Goal: Task Accomplishment & Management: Manage account settings

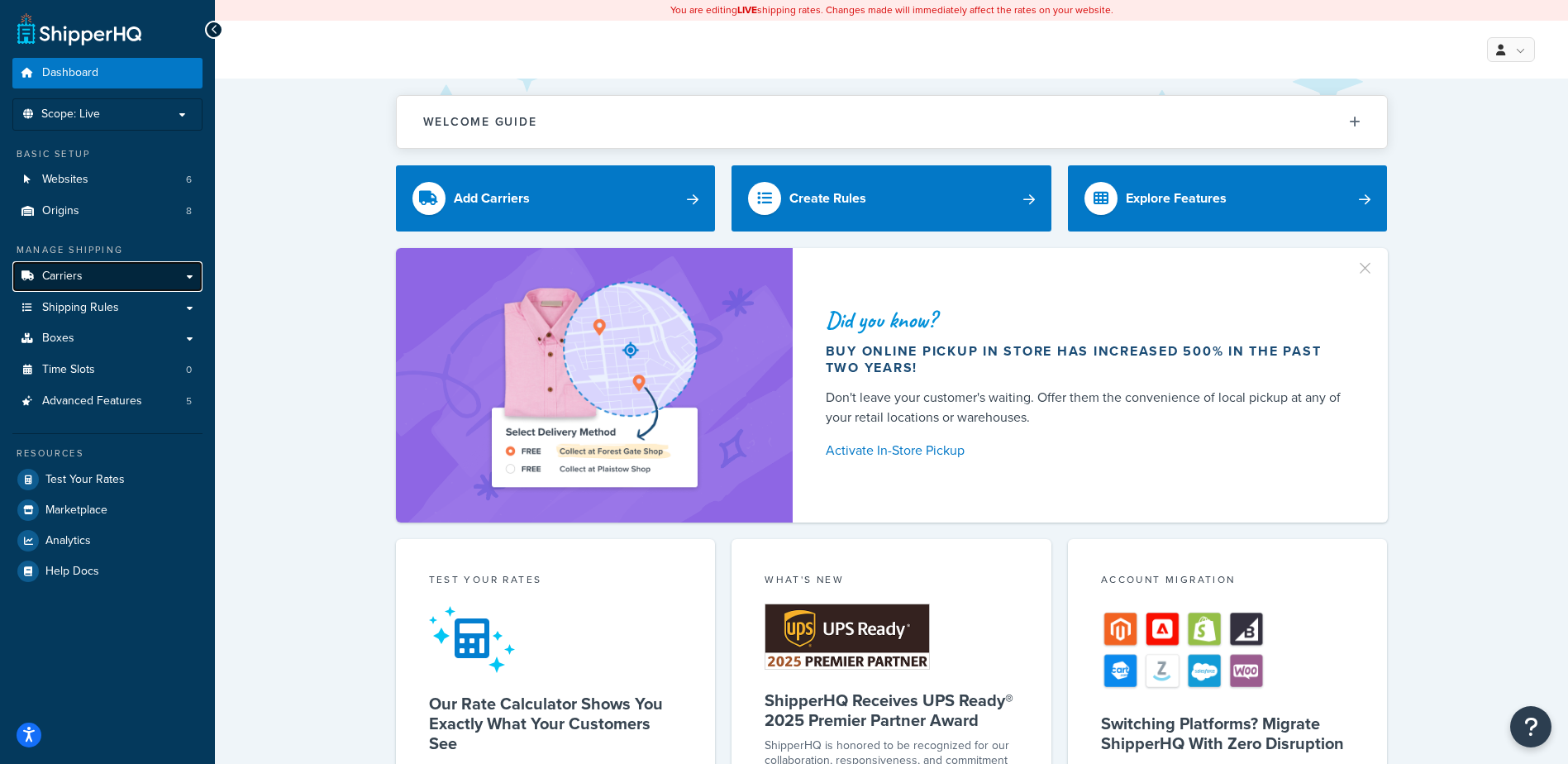
click at [67, 273] on span "Carriers" at bounding box center [62, 277] width 41 height 14
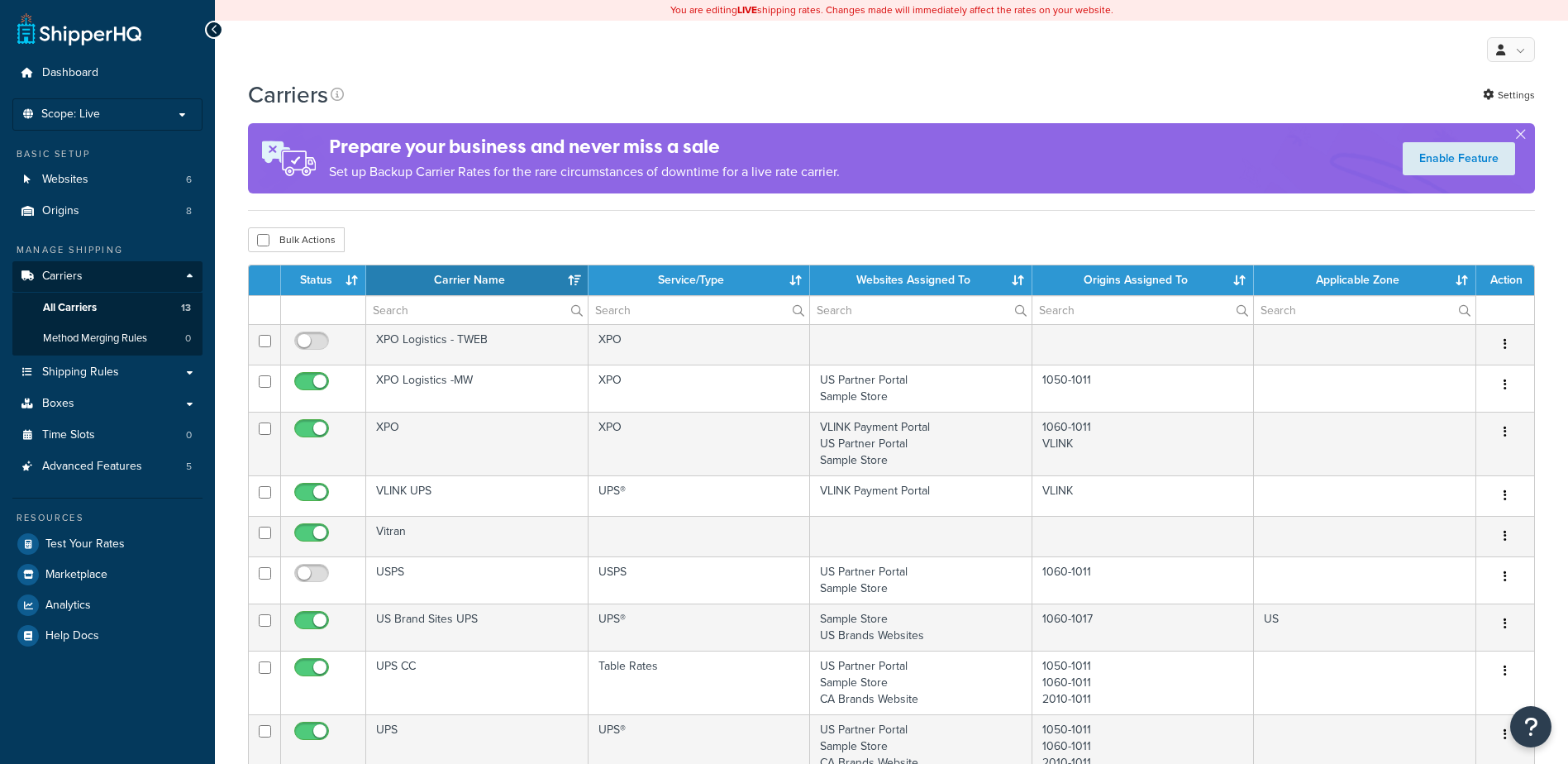
select select "15"
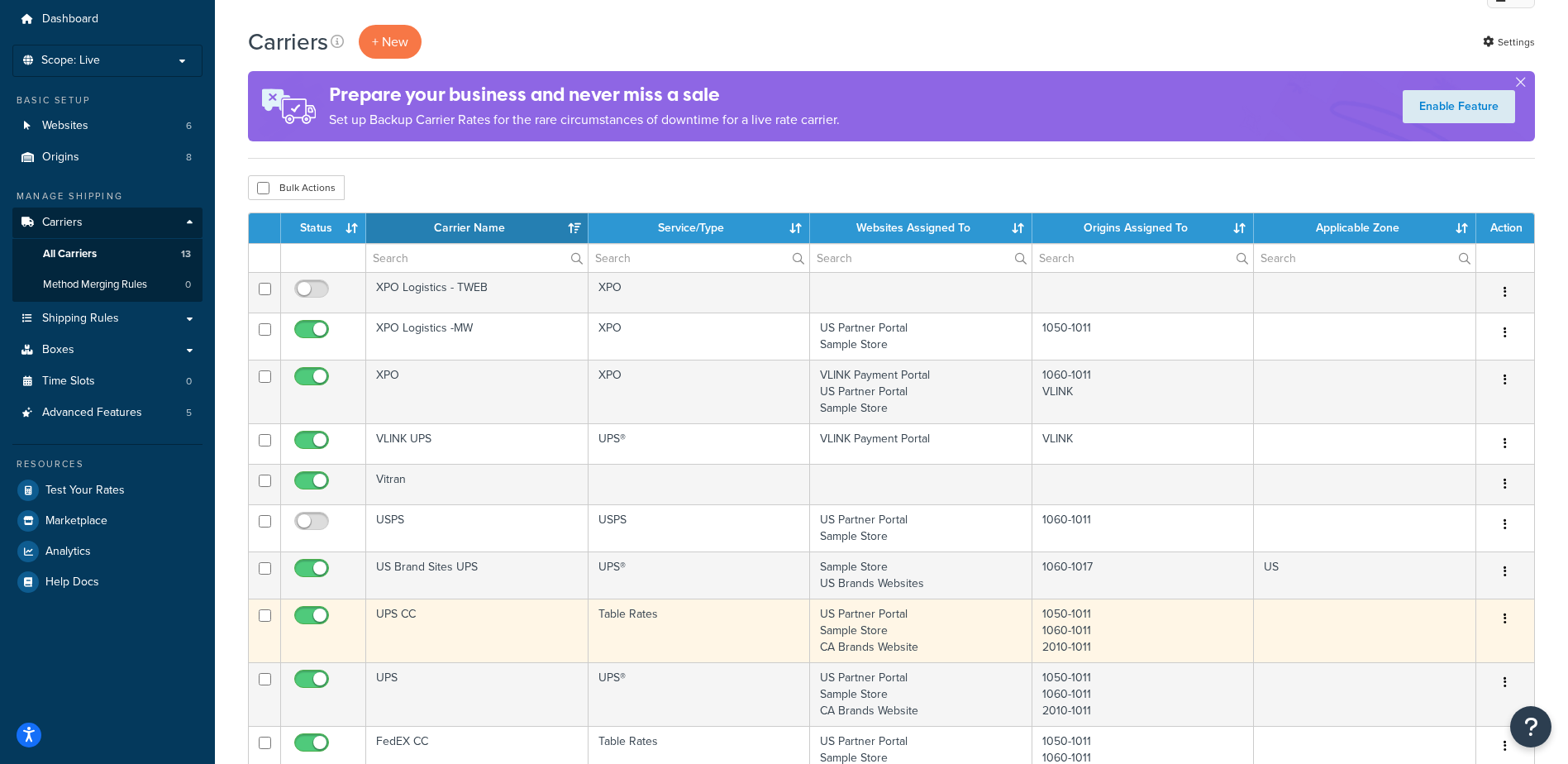
scroll to position [82, 0]
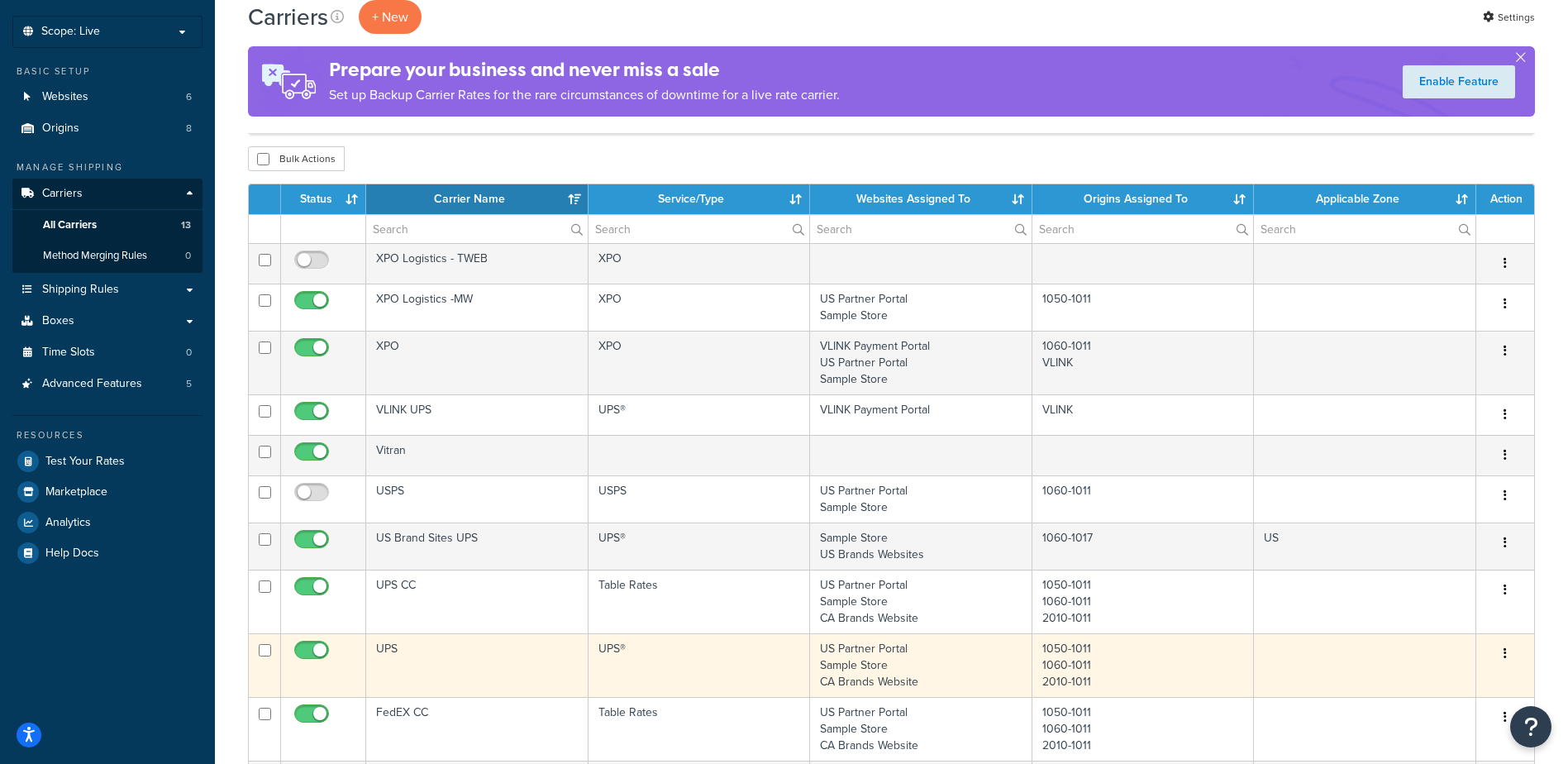
click at [1501, 652] on button "button" at bounding box center [1505, 654] width 23 height 27
click at [1415, 687] on link "Edit" at bounding box center [1437, 687] width 131 height 34
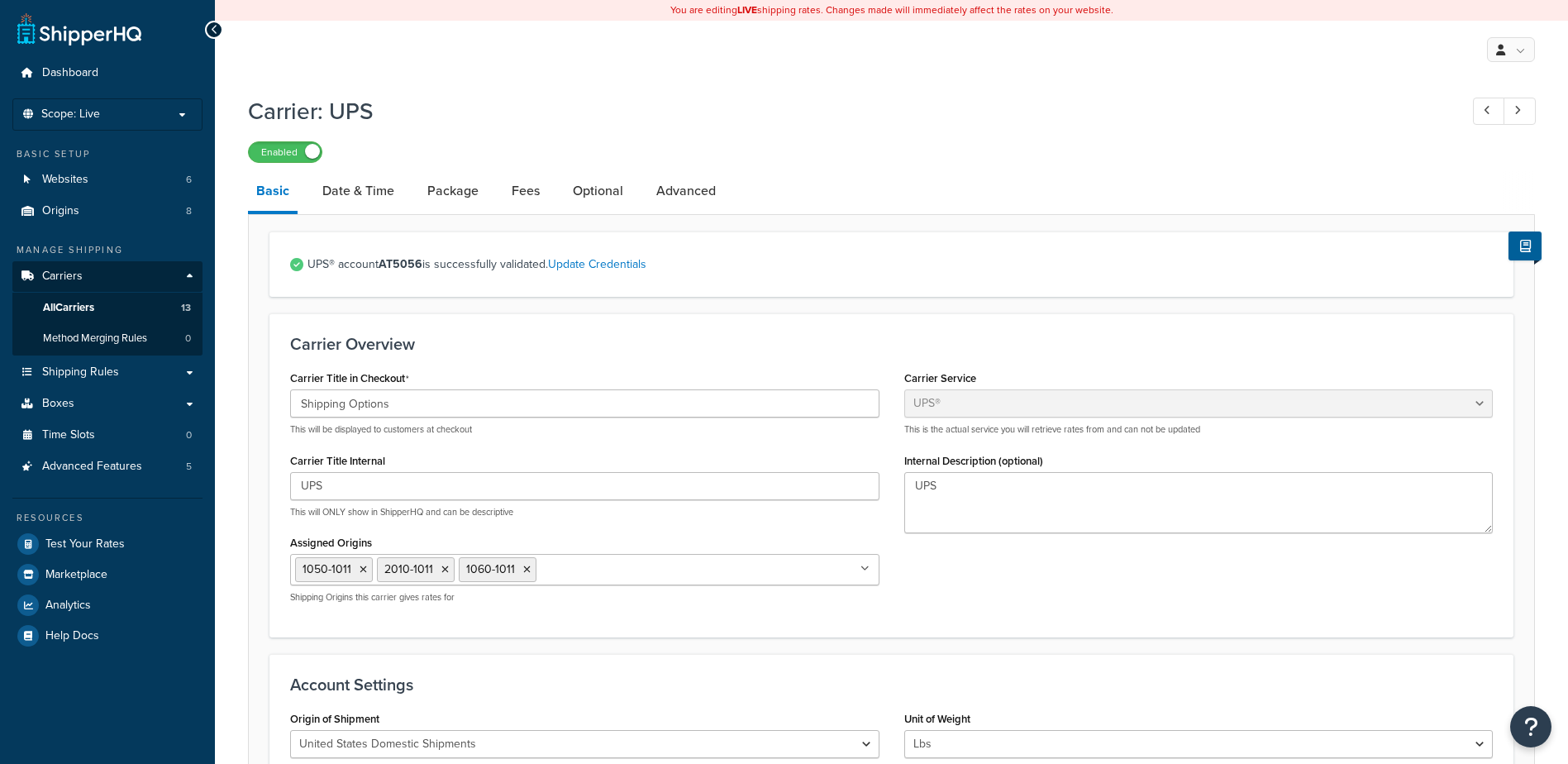
select select "ups"
select select "53"
click at [43, 207] on span "Origins" at bounding box center [61, 211] width 37 height 14
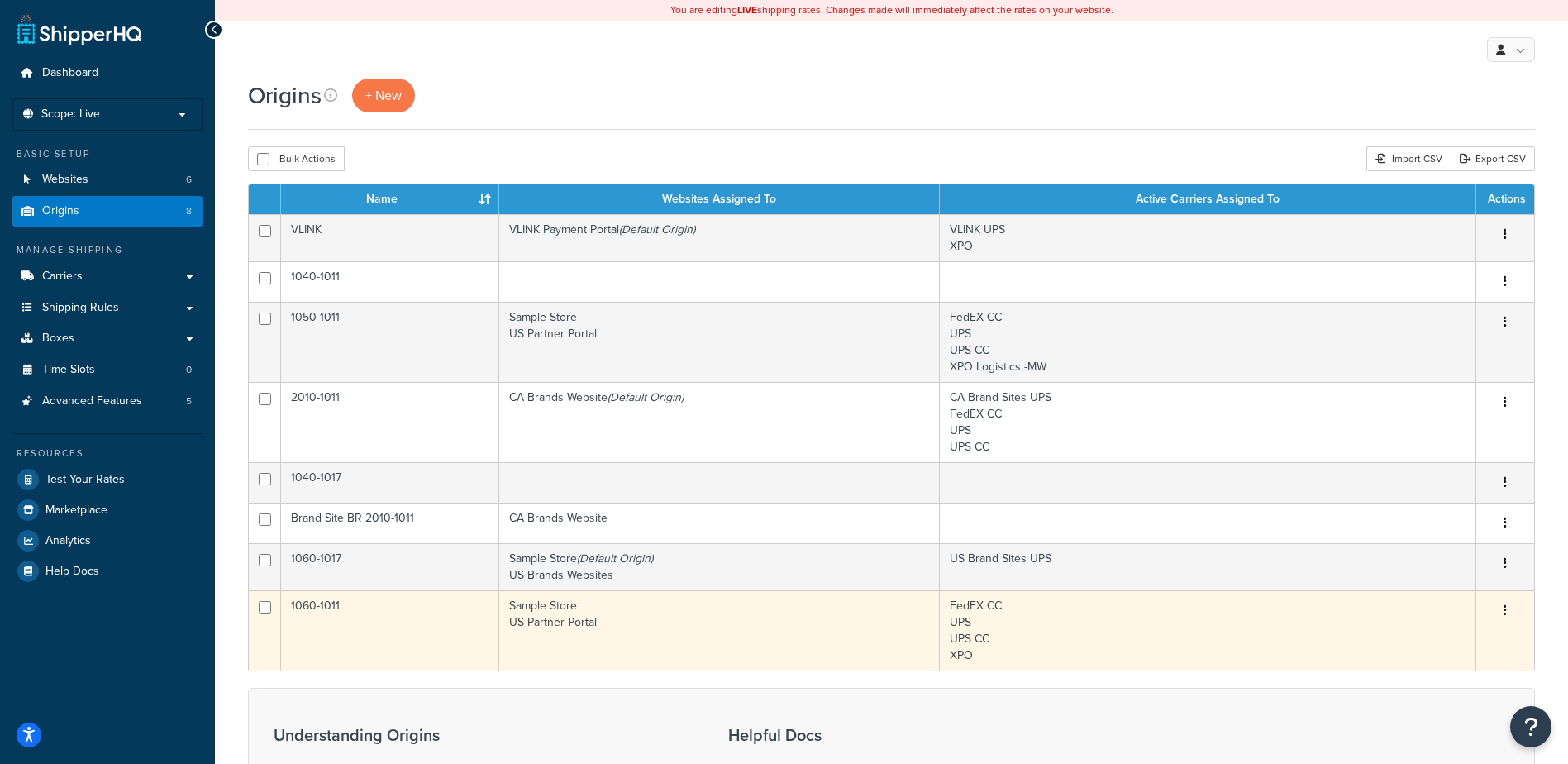
click at [1504, 608] on icon "button" at bounding box center [1505, 610] width 3 height 12
click at [1431, 643] on link "Edit" at bounding box center [1450, 642] width 131 height 34
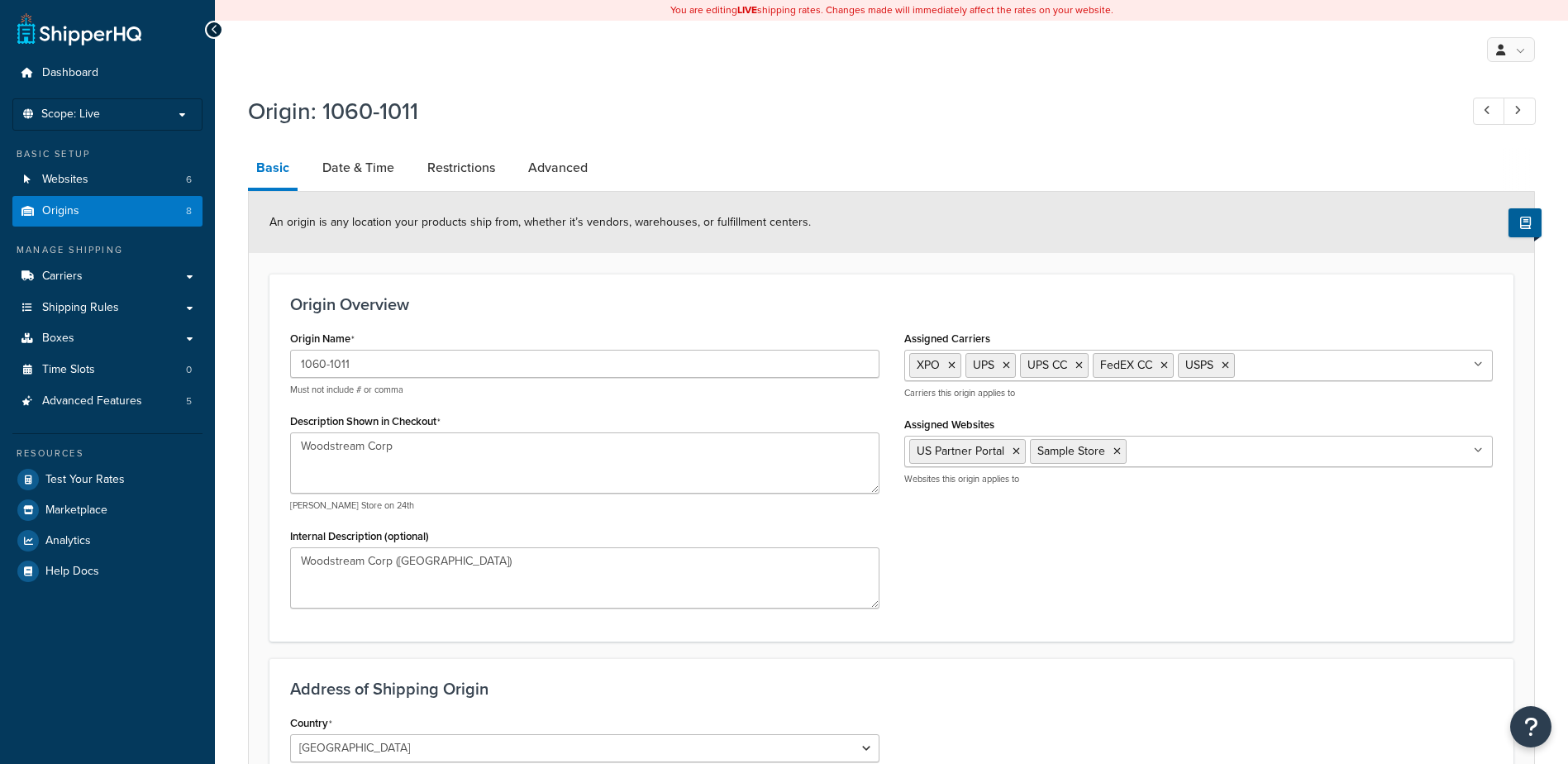
select select "38"
click at [369, 166] on link "Date & Time" at bounding box center [358, 168] width 88 height 40
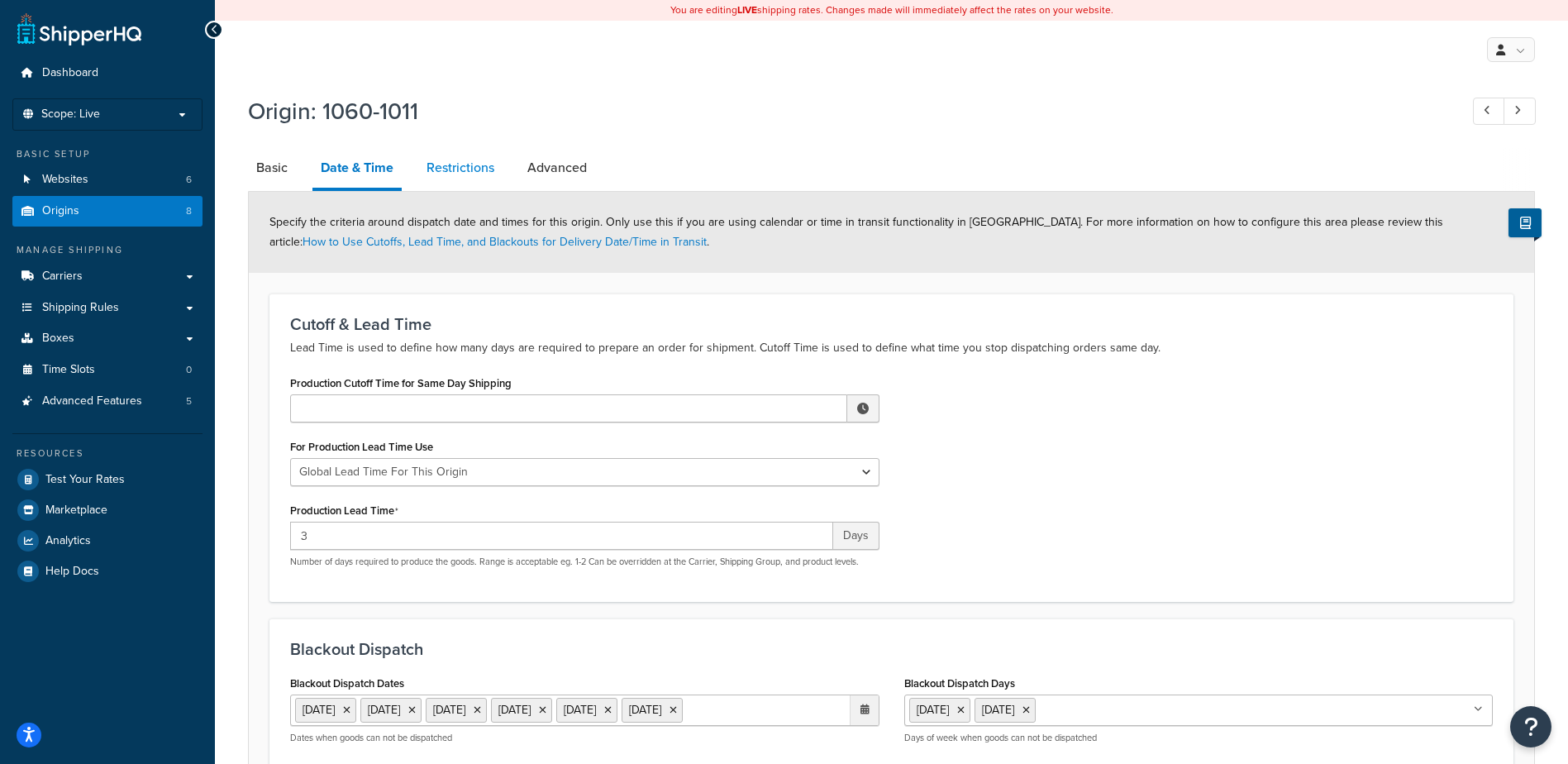
click at [480, 158] on link "Restrictions" at bounding box center [460, 168] width 84 height 40
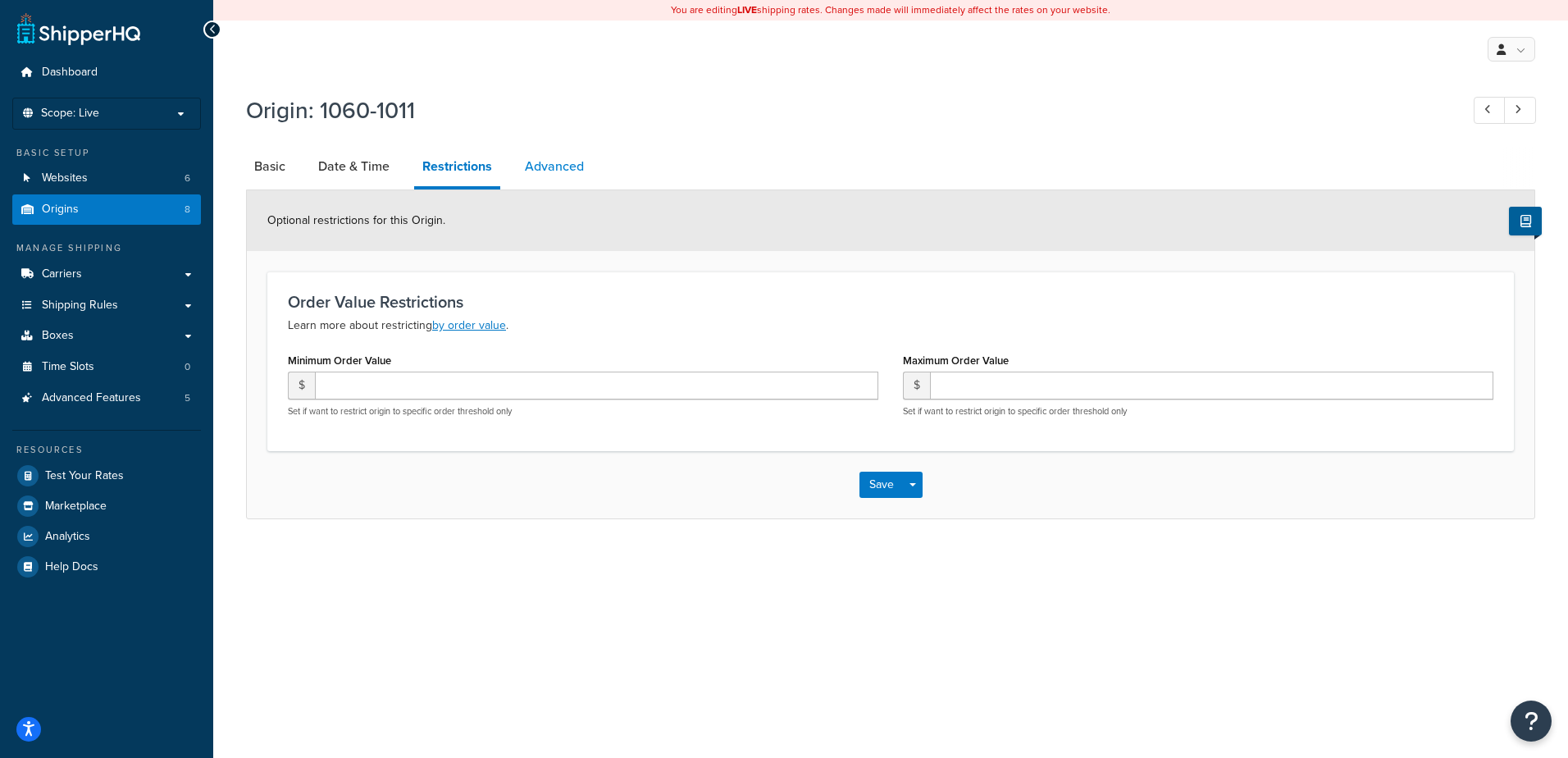
click at [568, 169] on link "Advanced" at bounding box center [554, 167] width 75 height 40
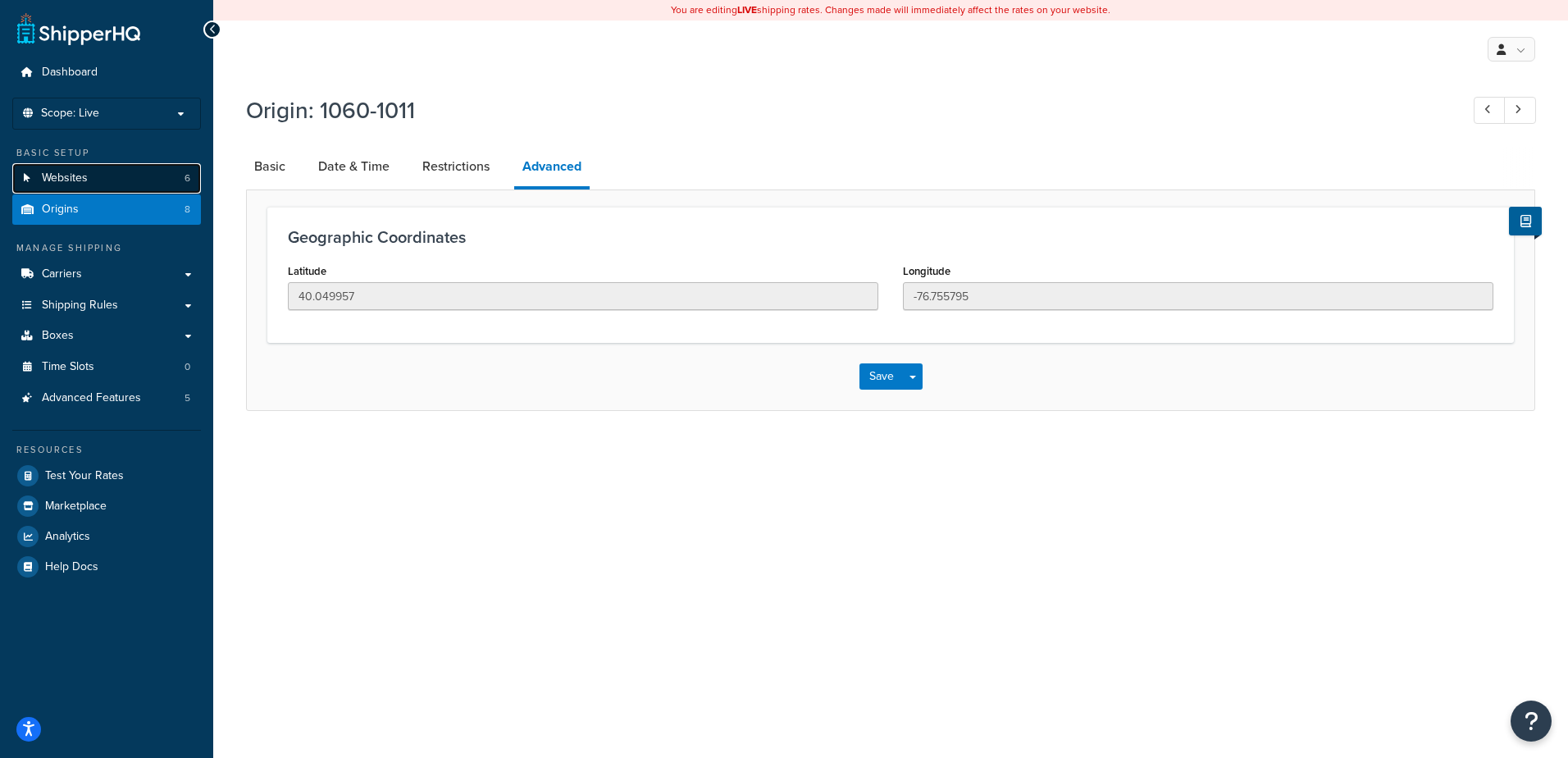
click at [74, 178] on span "Websites" at bounding box center [65, 178] width 46 height 14
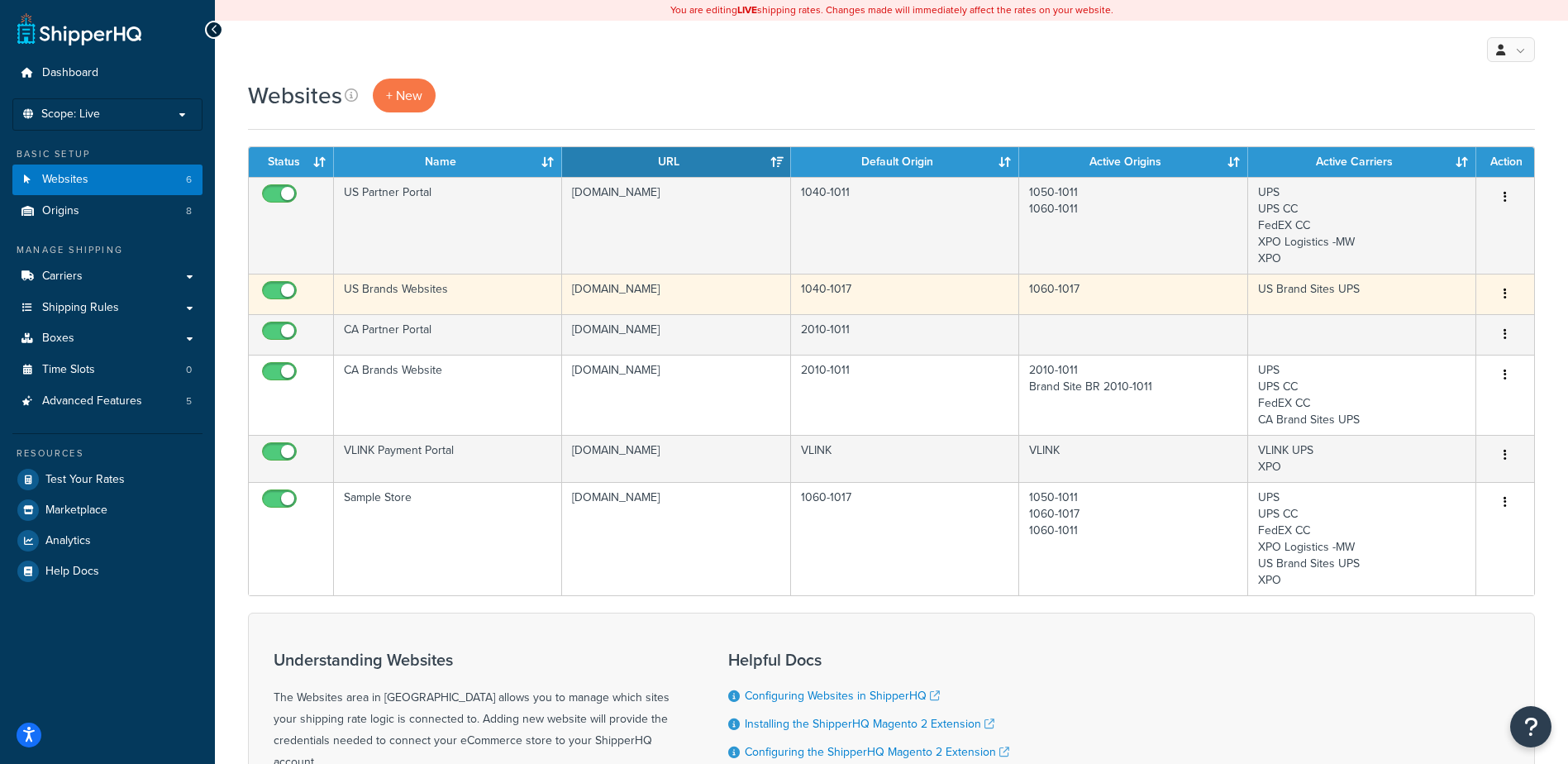
click at [1504, 292] on icon "button" at bounding box center [1505, 293] width 3 height 12
click at [1428, 328] on link "Edit" at bounding box center [1437, 327] width 131 height 34
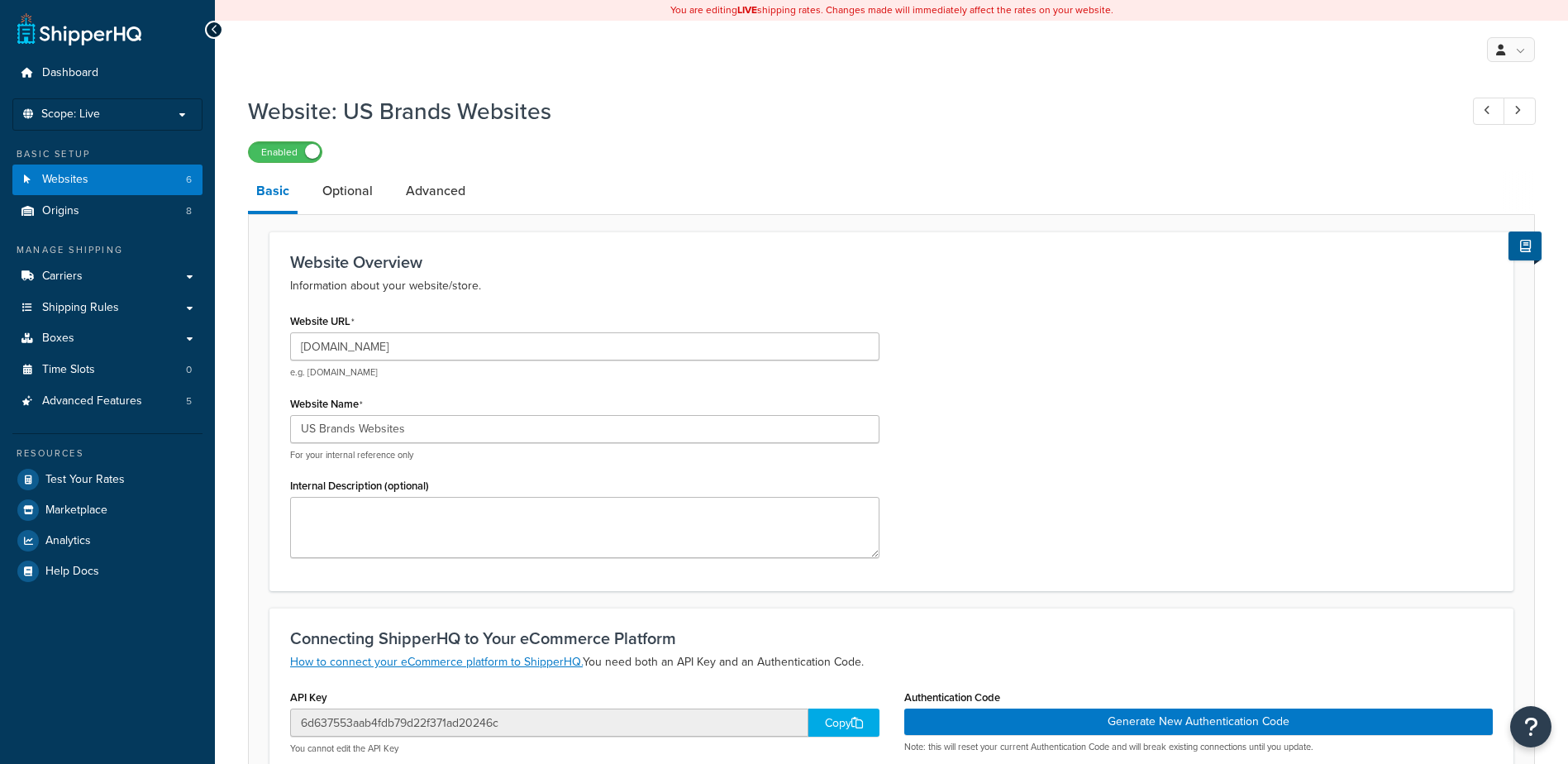
select select "141720"
click at [335, 194] on link "Optional" at bounding box center [347, 191] width 67 height 40
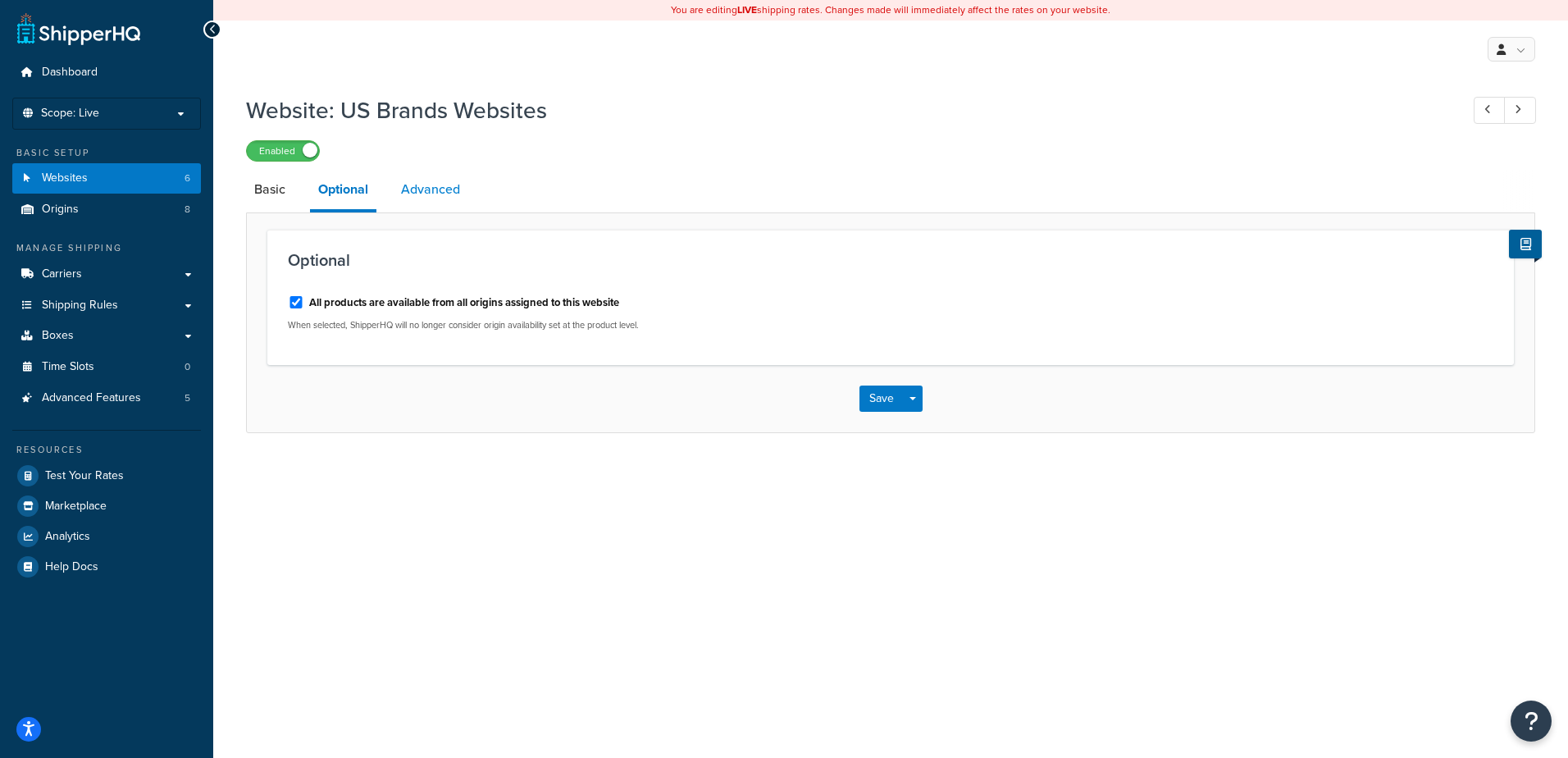
click at [436, 188] on link "Advanced" at bounding box center [430, 189] width 75 height 40
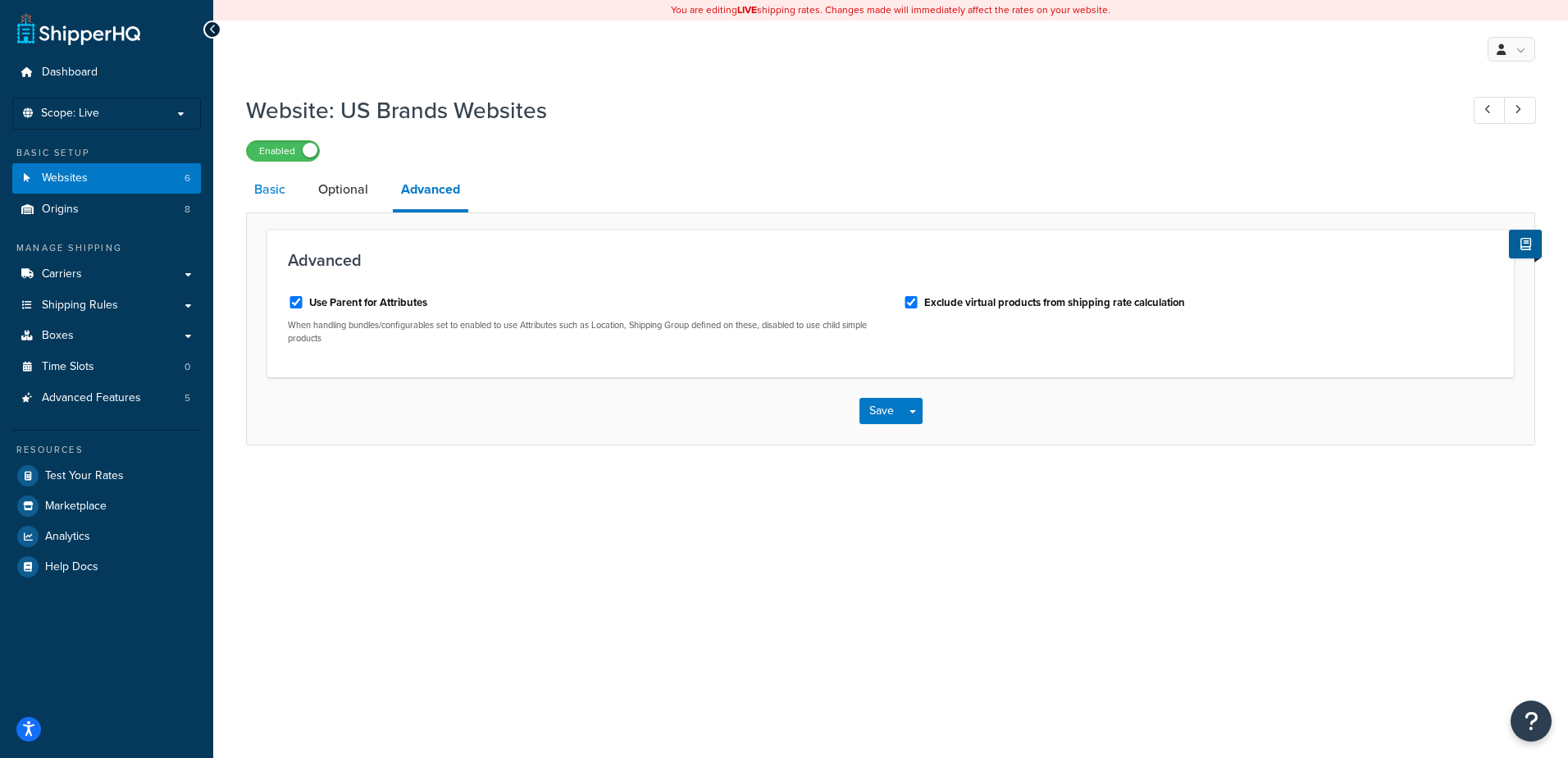
click at [275, 185] on link "Basic" at bounding box center [270, 189] width 48 height 40
select select "141720"
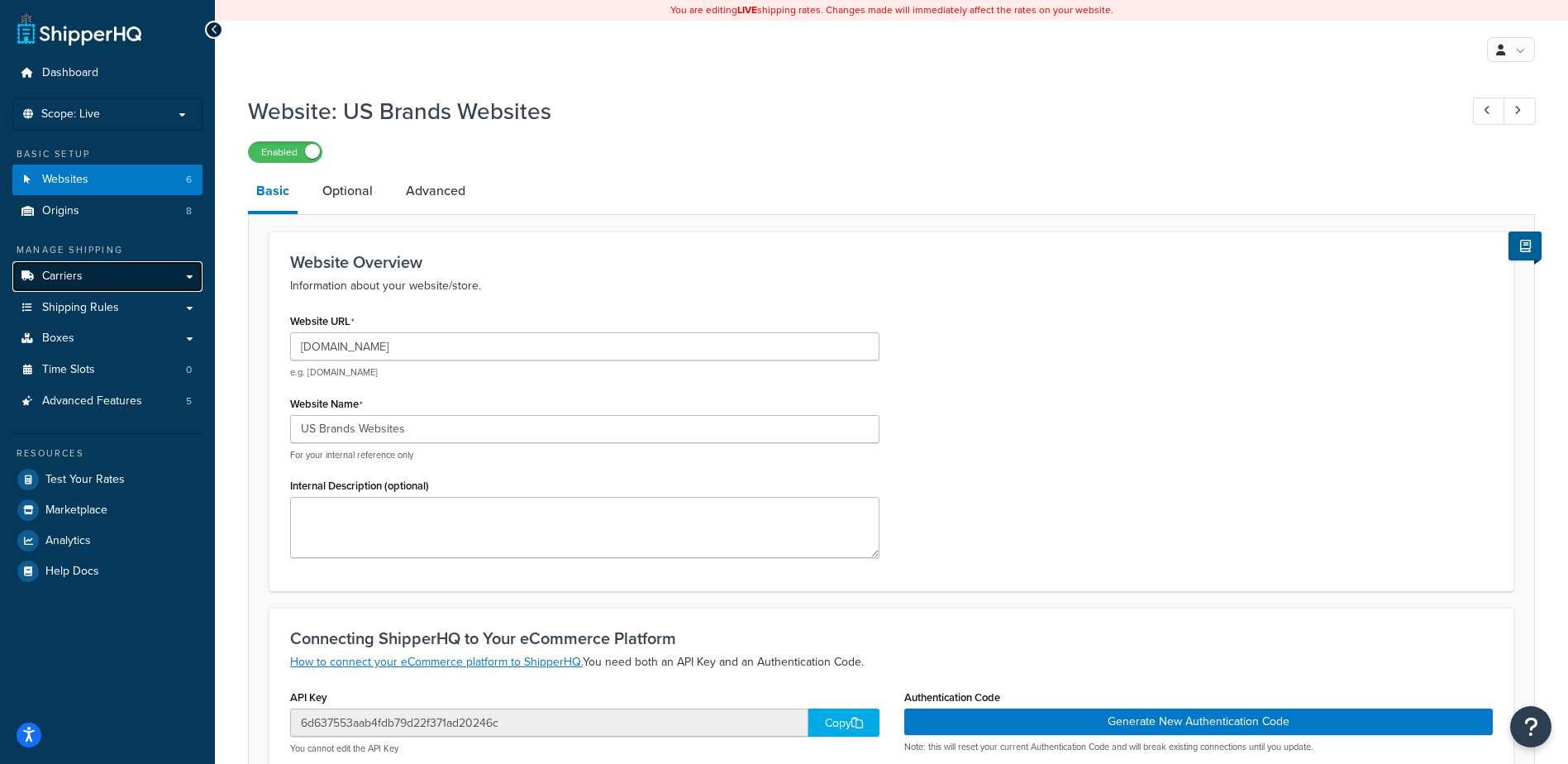
click at [62, 277] on span "Carriers" at bounding box center [62, 277] width 41 height 14
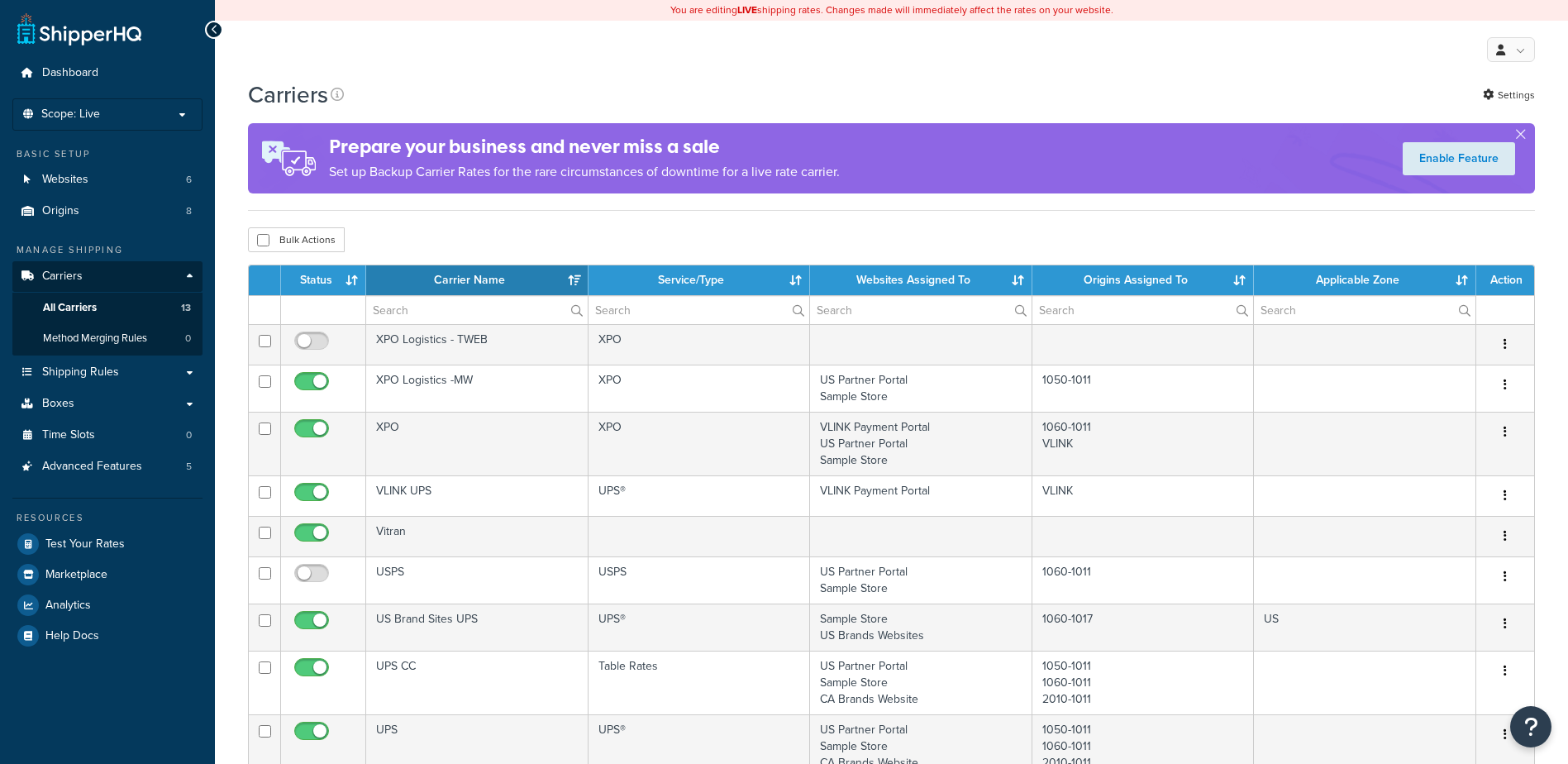
select select "15"
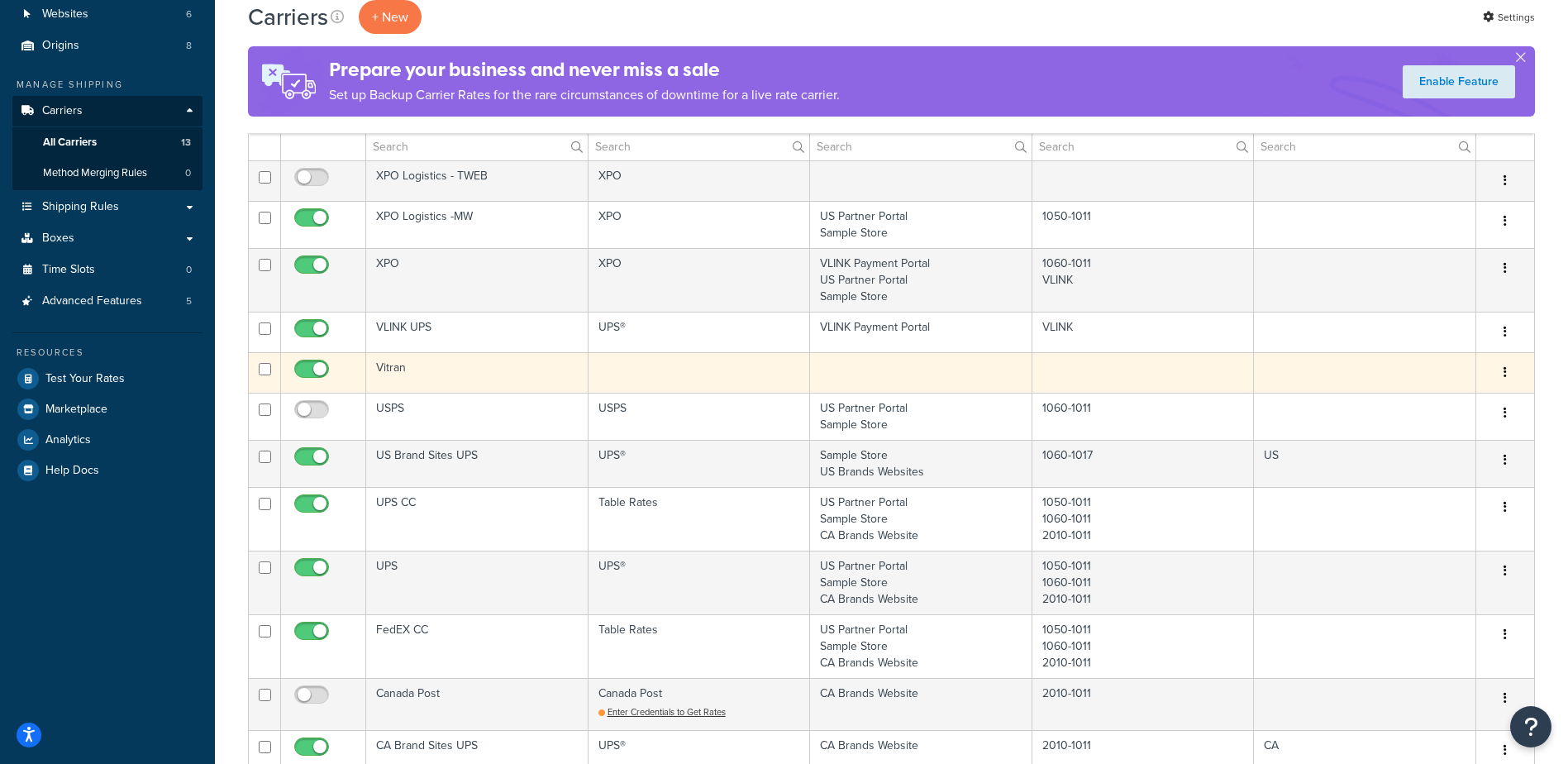
scroll to position [248, 0]
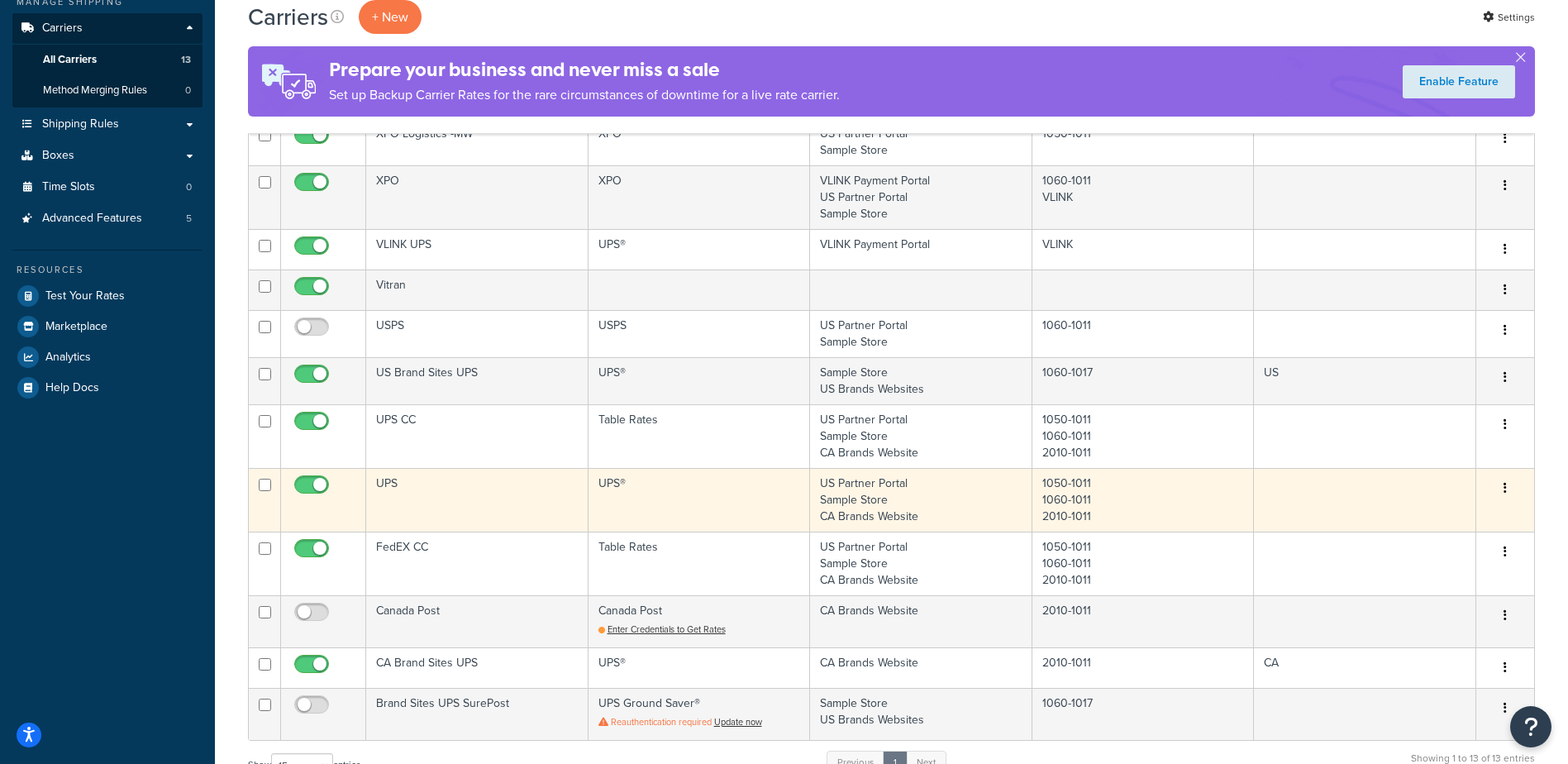
click at [1505, 487] on icon "button" at bounding box center [1505, 488] width 3 height 12
click at [1418, 521] on link "Edit" at bounding box center [1437, 521] width 131 height 34
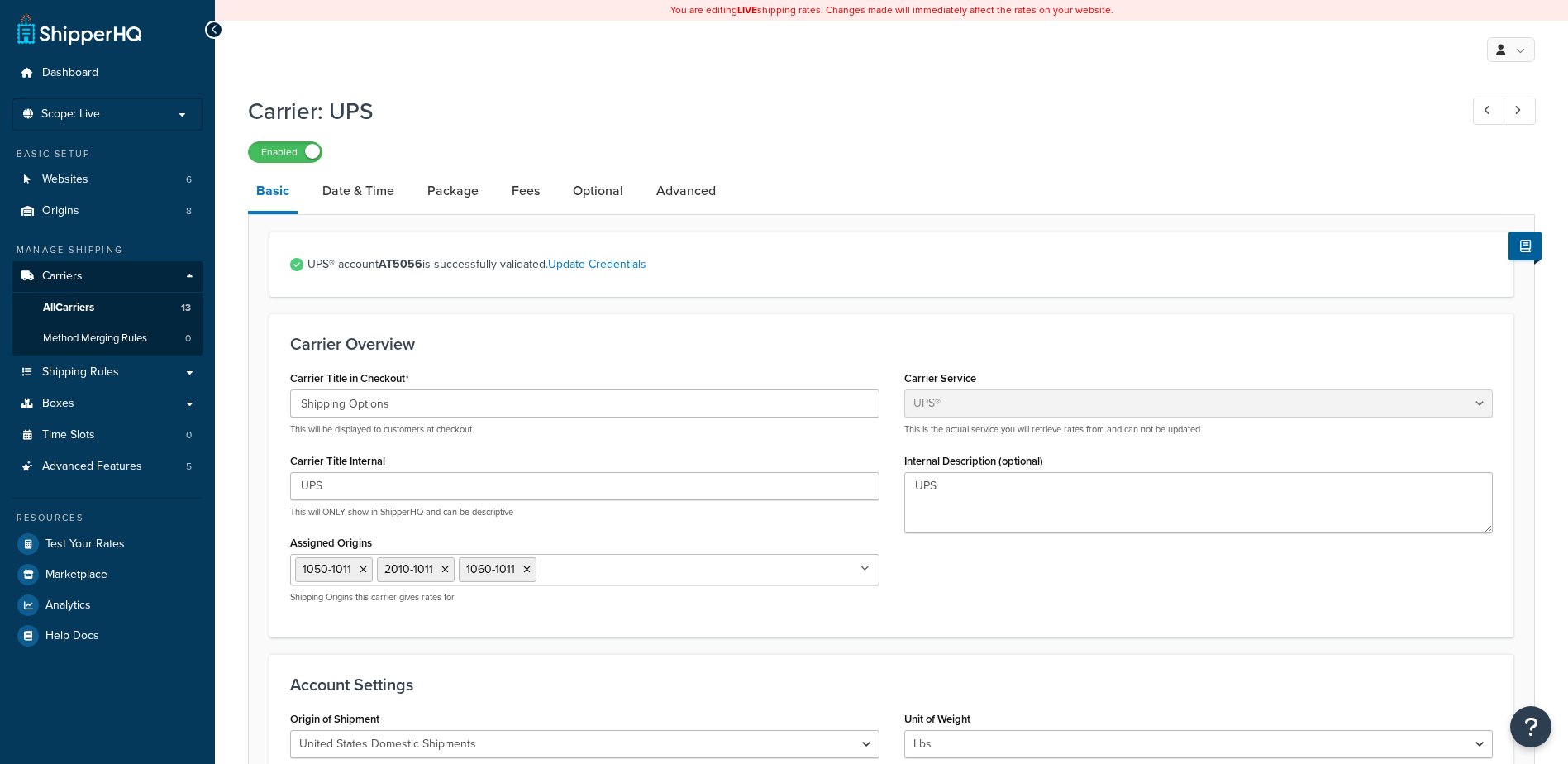
select select "ups"
select select "53"
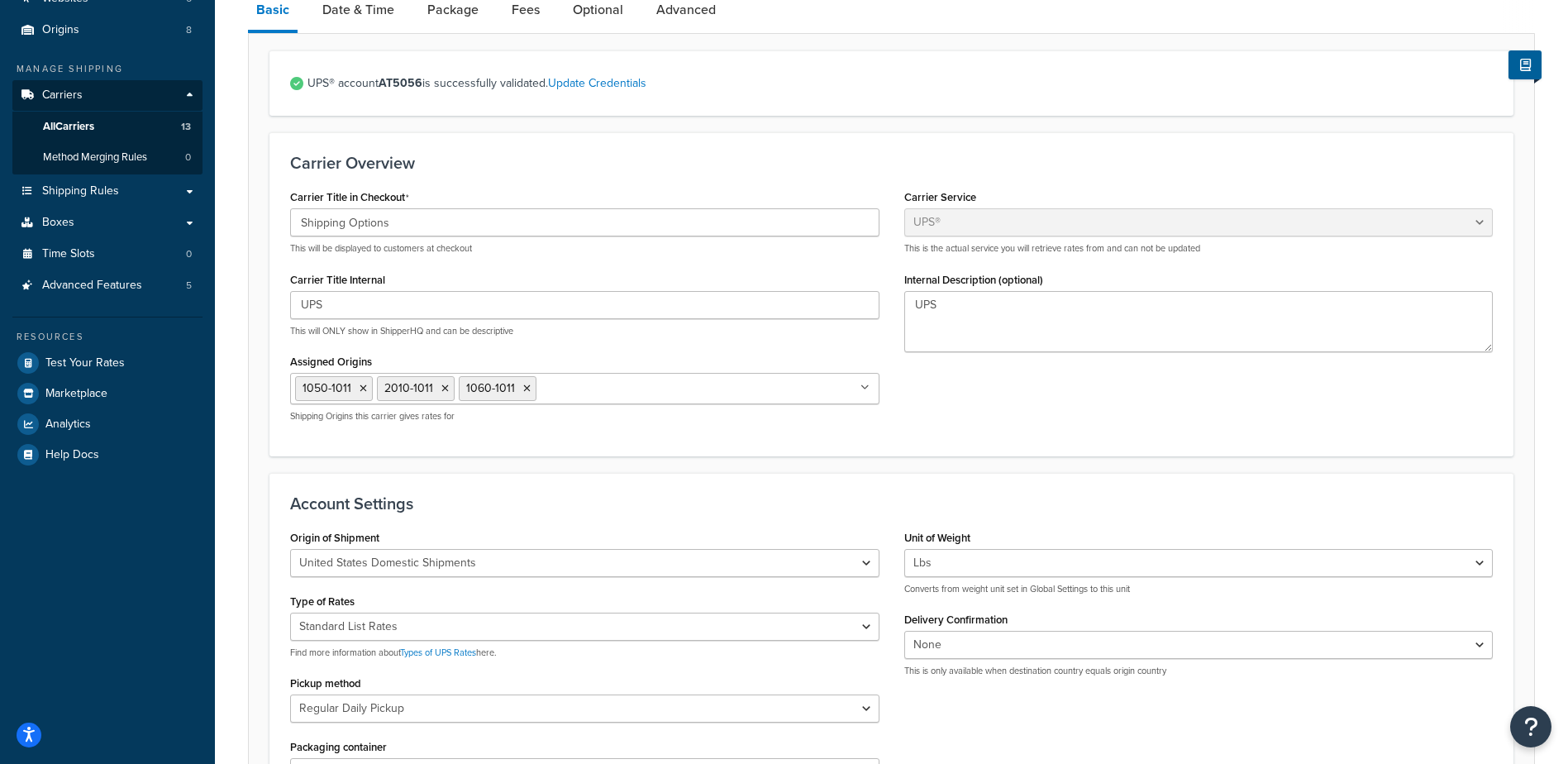
scroll to position [170, 0]
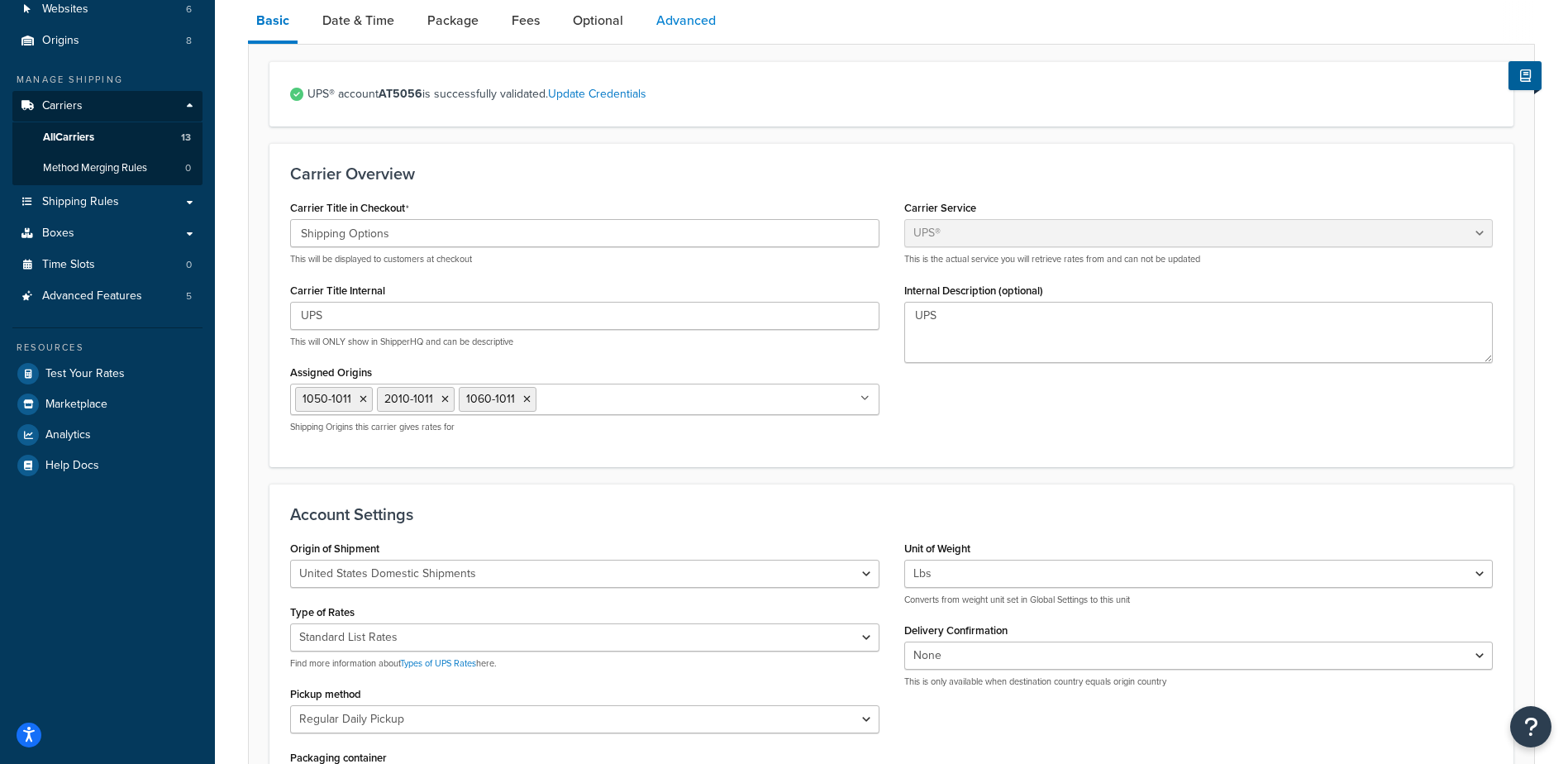
click at [677, 18] on link "Advanced" at bounding box center [685, 21] width 76 height 40
select select "false"
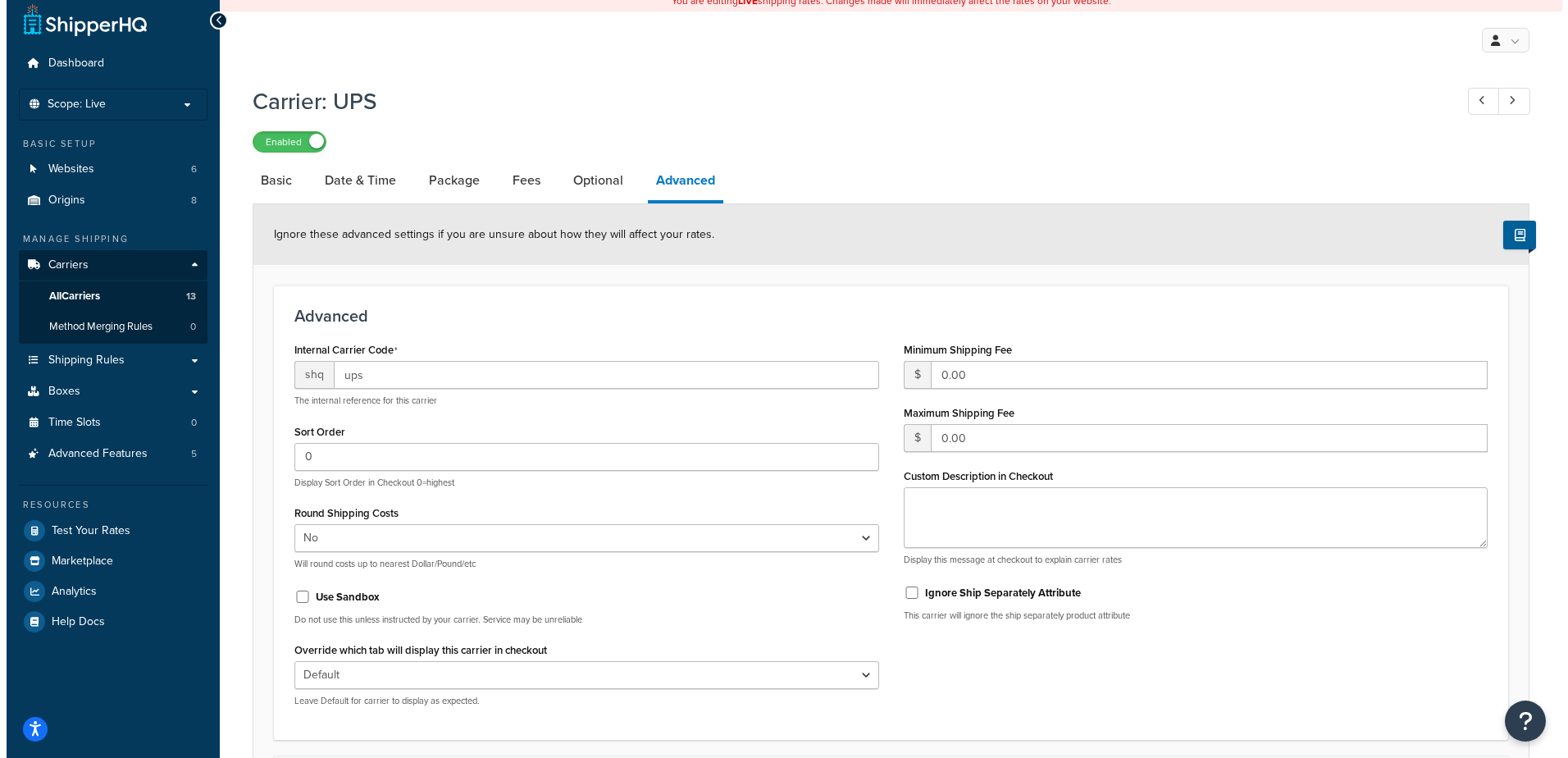
scroll to position [5, 0]
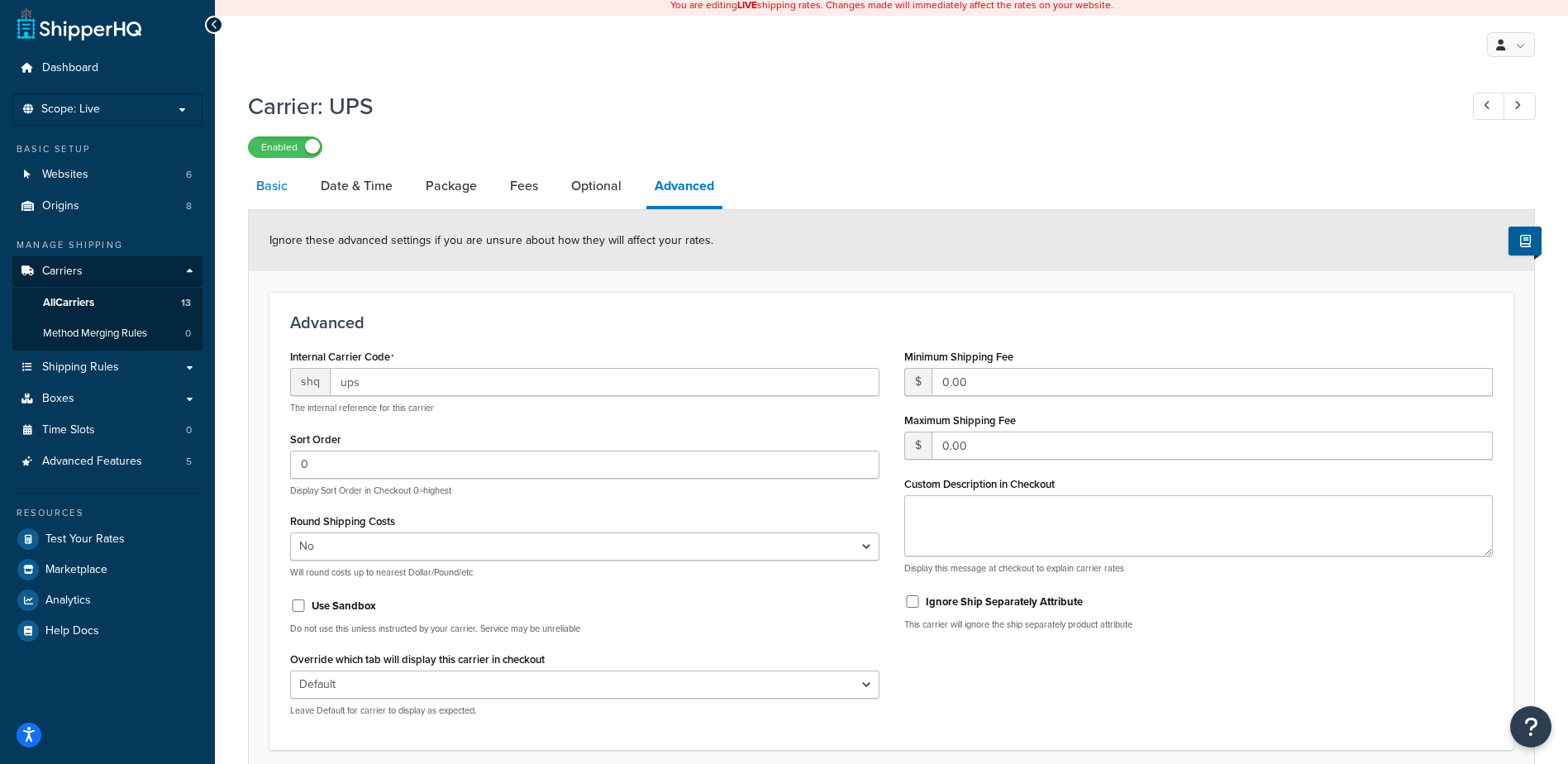
click at [276, 182] on link "Basic" at bounding box center [272, 186] width 48 height 40
select select "ups"
select select "53"
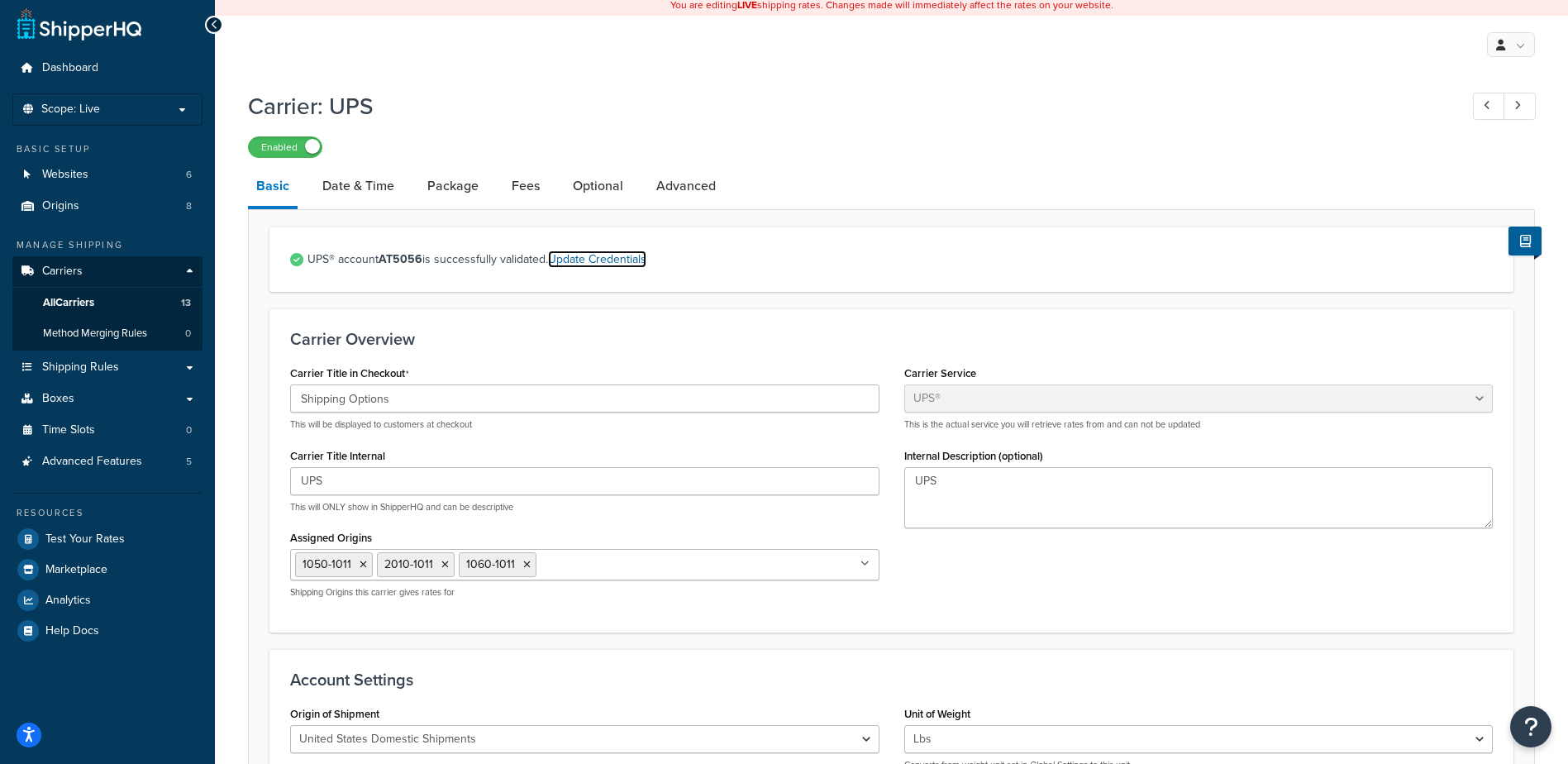
click at [593, 262] on link "Update Credentials" at bounding box center [597, 259] width 98 height 17
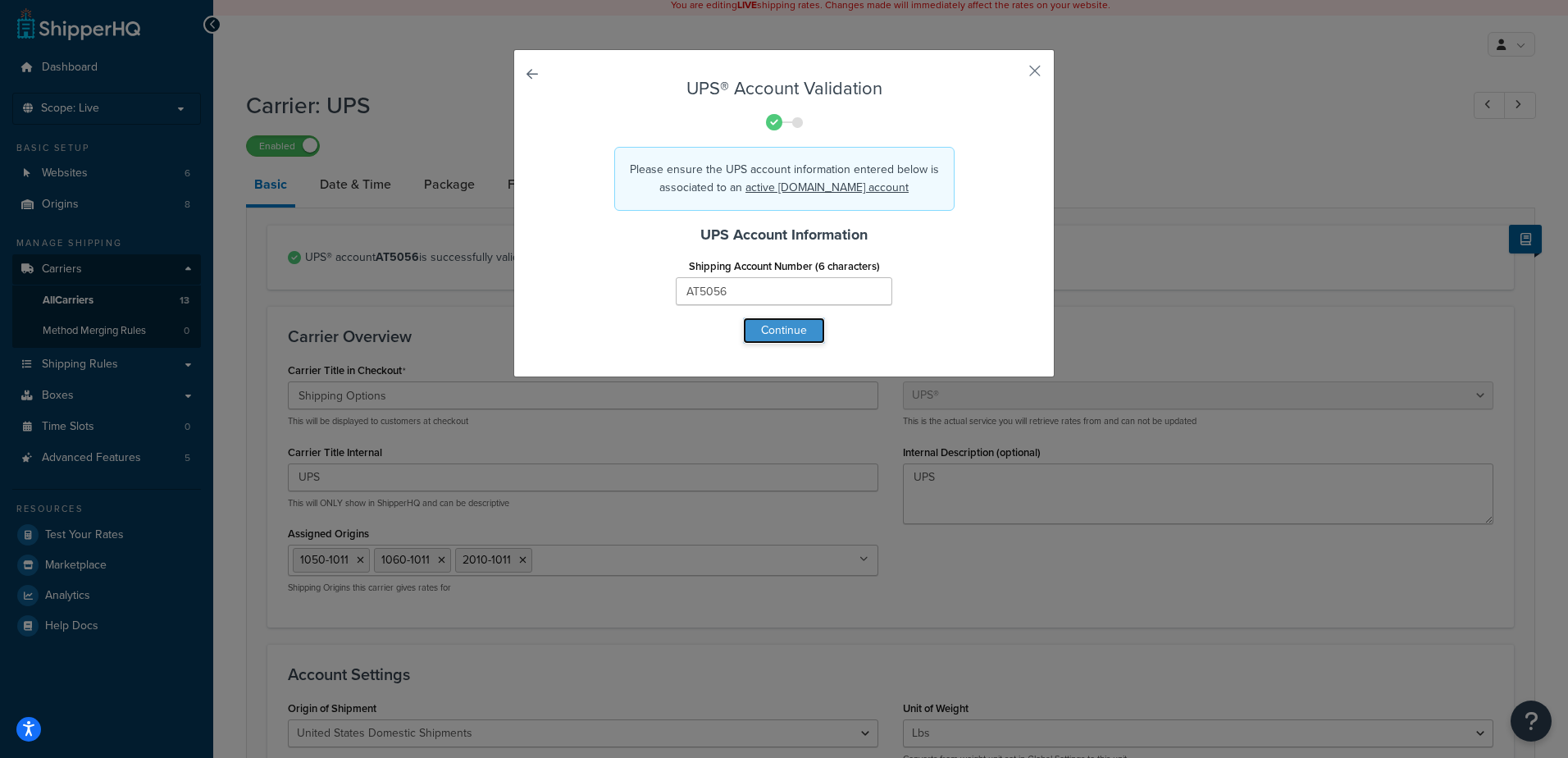
click at [763, 331] on button "Continue" at bounding box center [783, 331] width 82 height 26
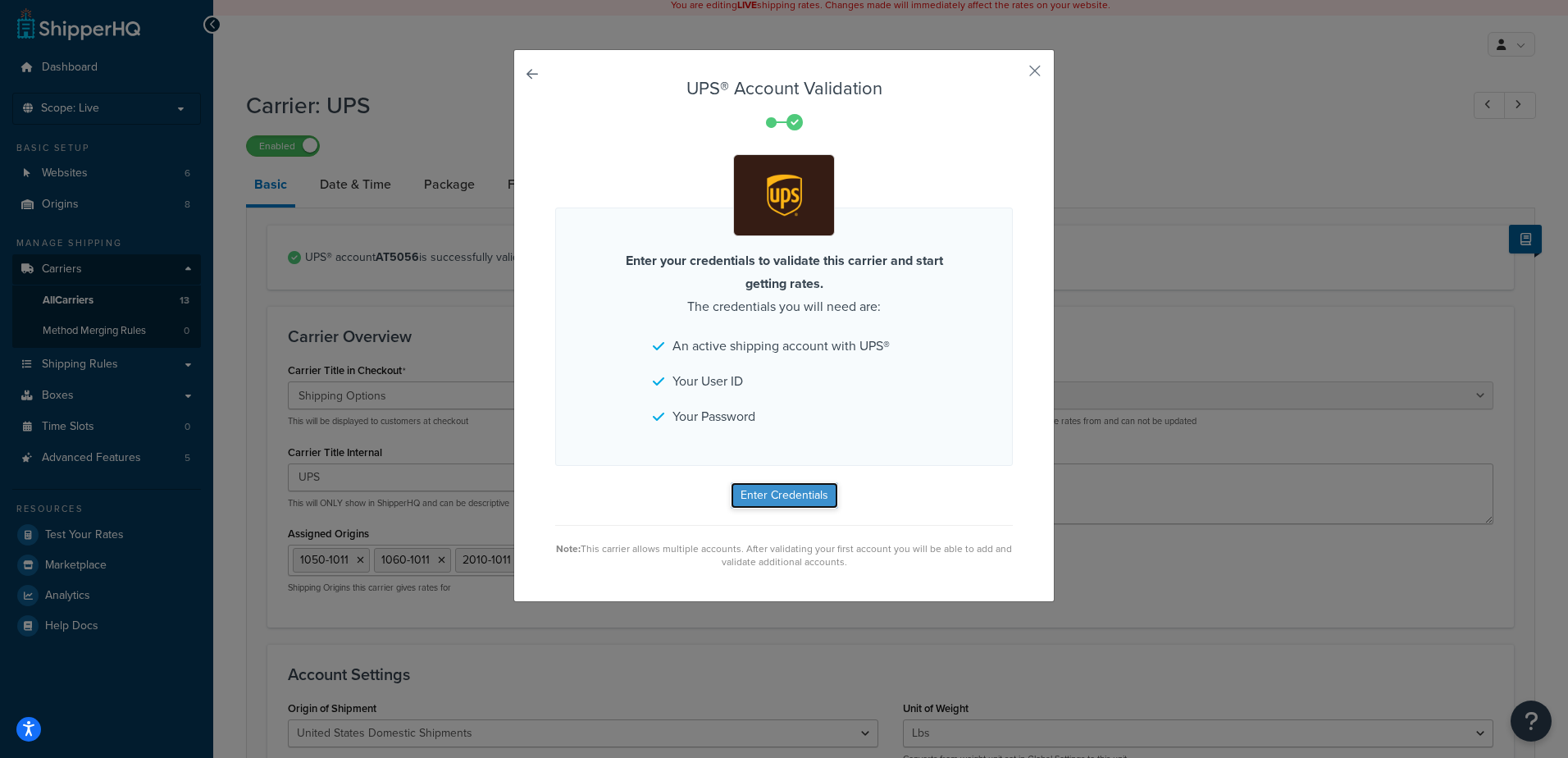
click at [791, 493] on button "Enter Credentials" at bounding box center [784, 496] width 107 height 26
click at [535, 72] on div "UPS® Account Validation Enter your credentials to validate this carrier and sta…" at bounding box center [783, 326] width 541 height 553
click at [555, 79] on link at bounding box center [555, 79] width 0 height 0
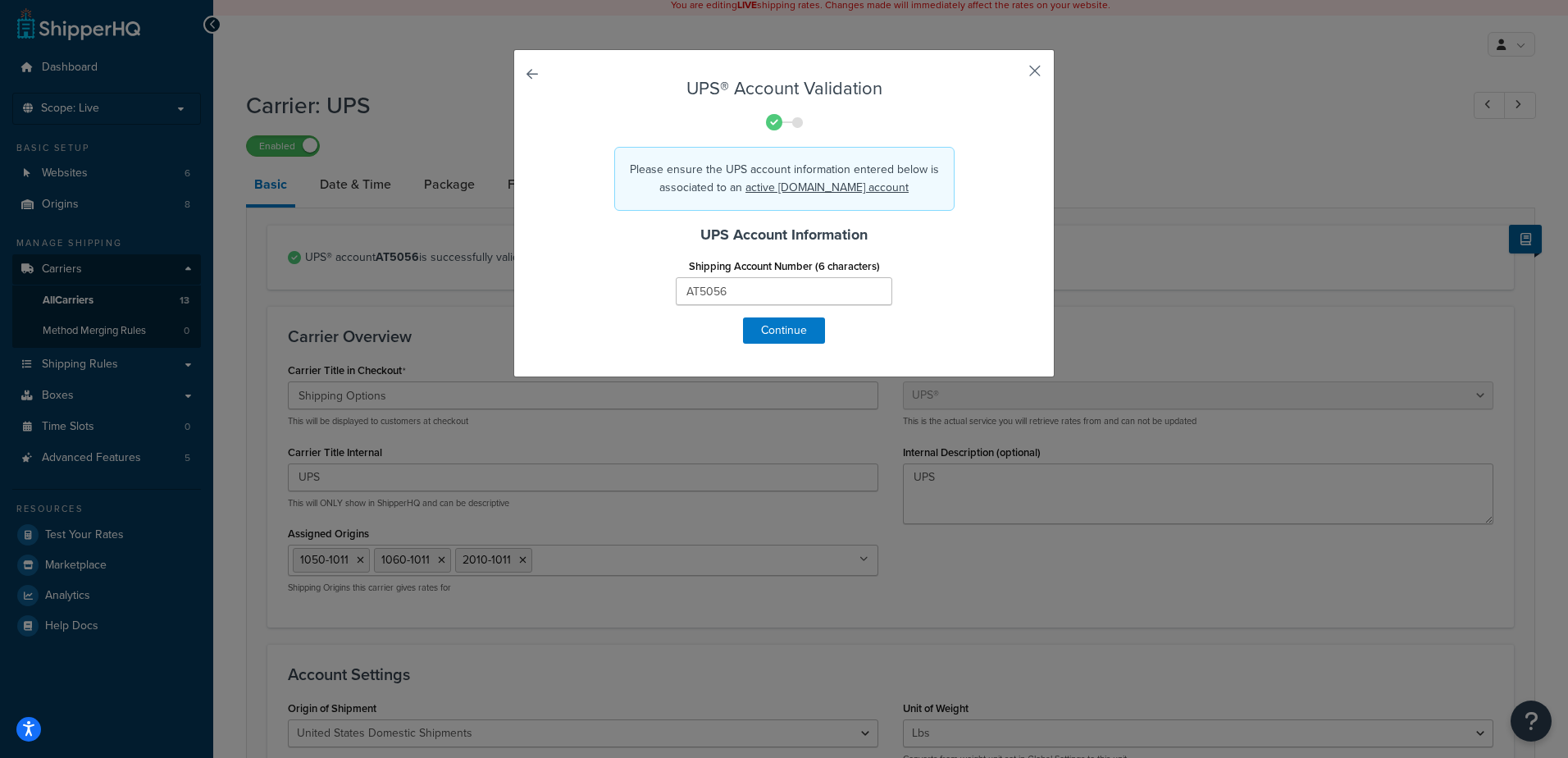
click at [1013, 74] on button "button" at bounding box center [1010, 76] width 4 height 4
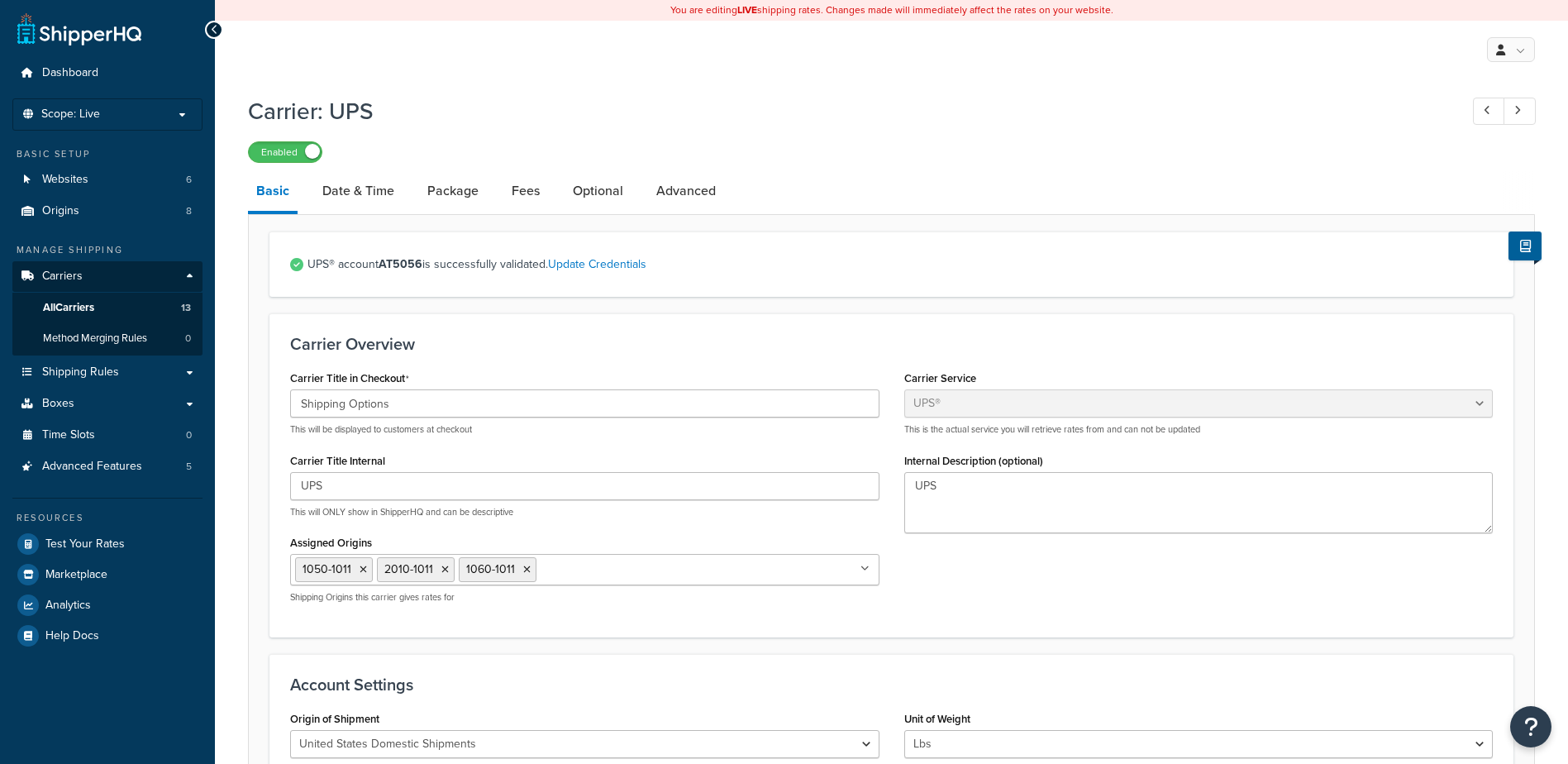
select select "ups"
select select "53"
